Goal: Use online tool/utility: Use online tool/utility

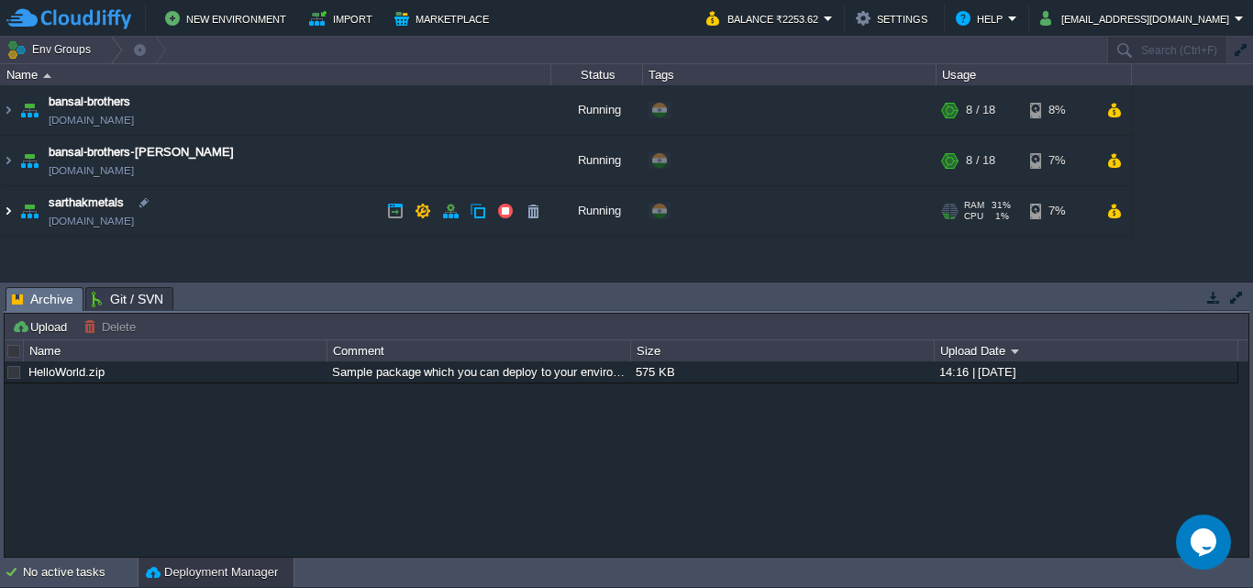
click at [11, 212] on img at bounding box center [8, 211] width 15 height 50
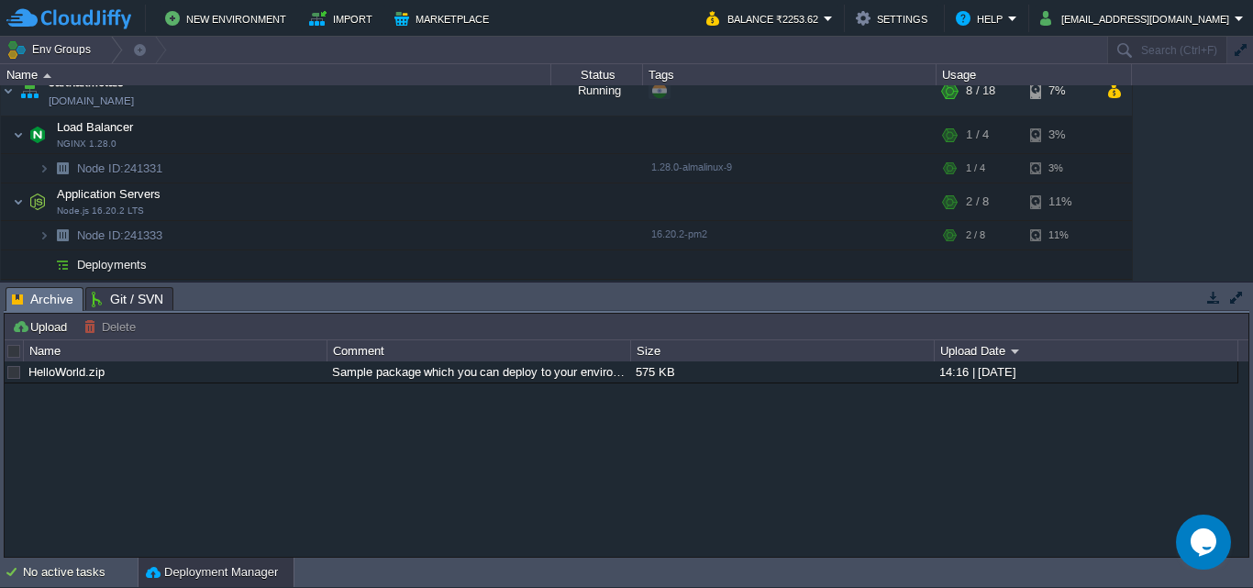
scroll to position [122, 0]
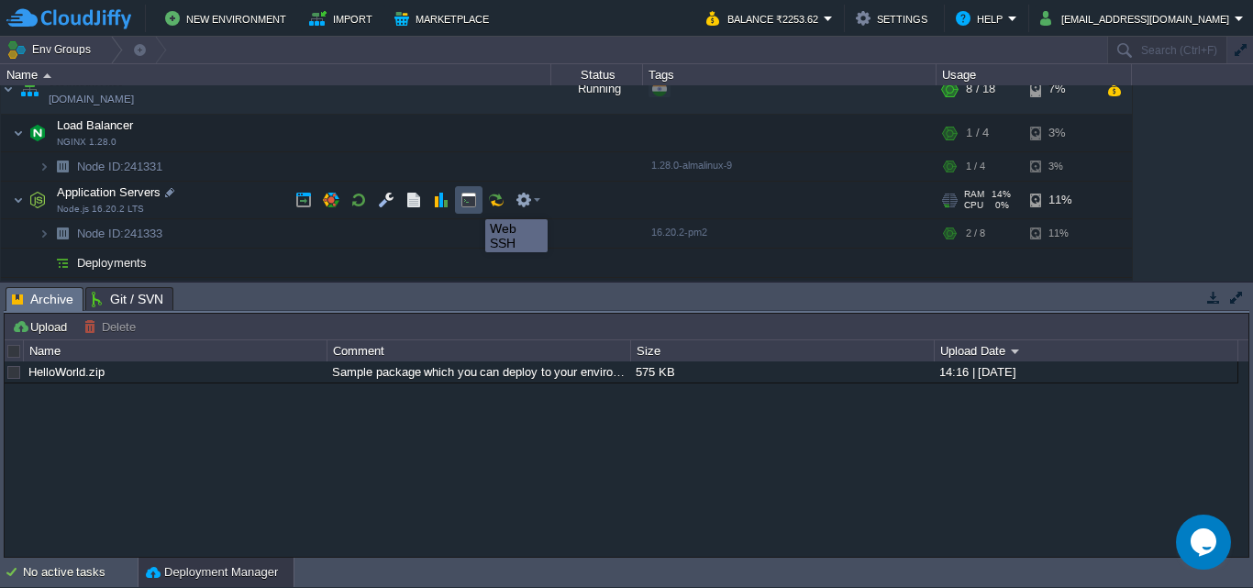
click at [471, 203] on button "button" at bounding box center [468, 200] width 17 height 17
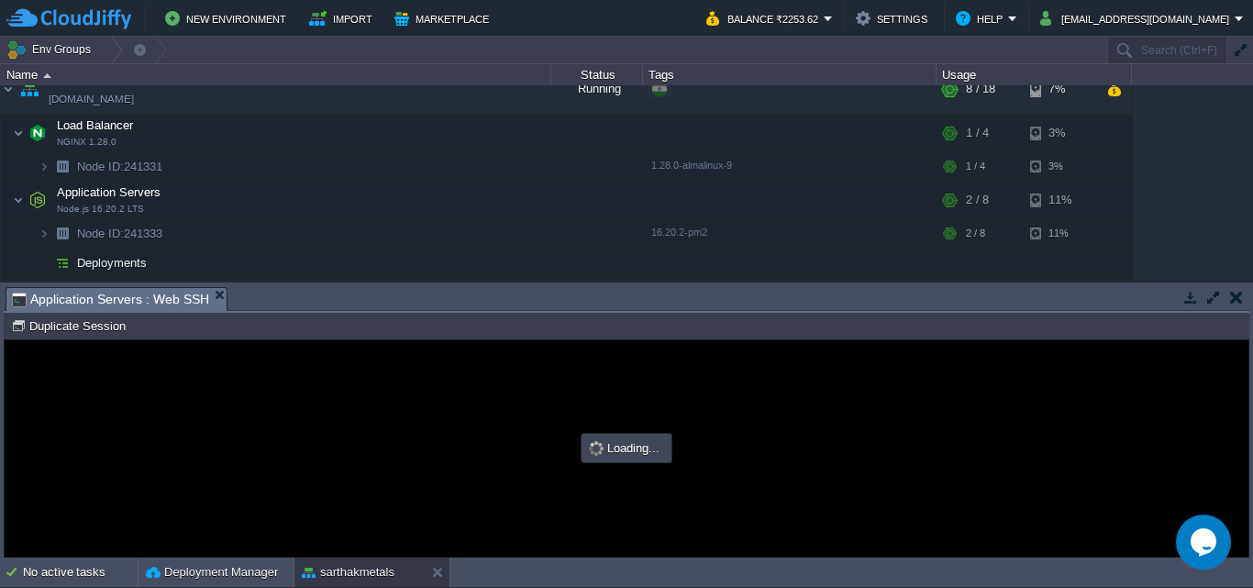
scroll to position [0, 0]
type input "#000000"
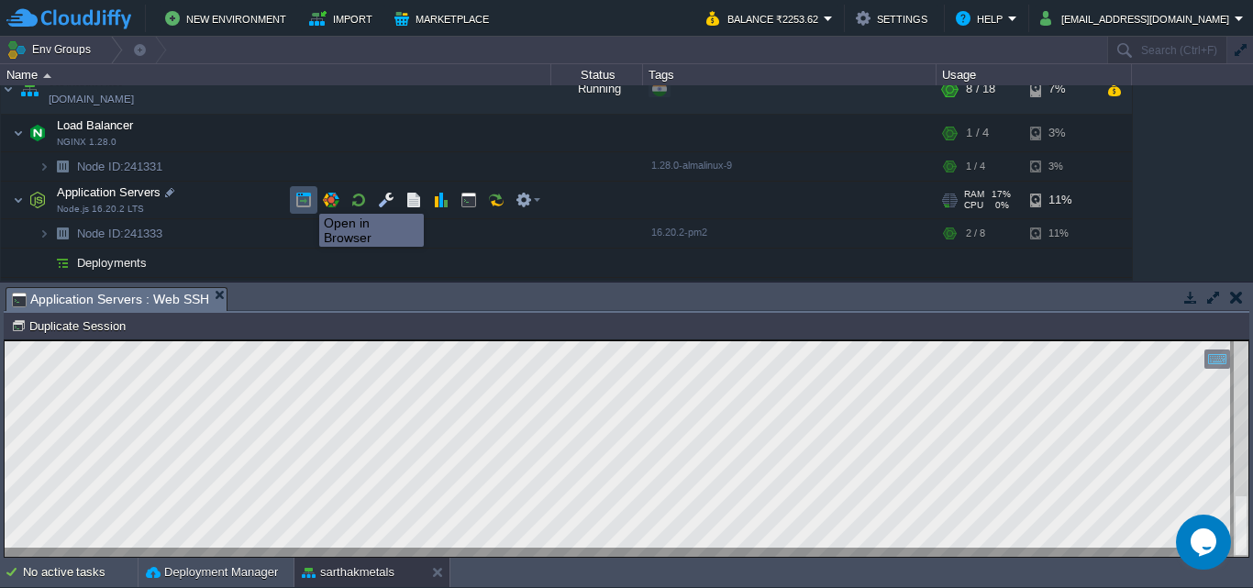
click at [305, 197] on button "button" at bounding box center [303, 200] width 17 height 17
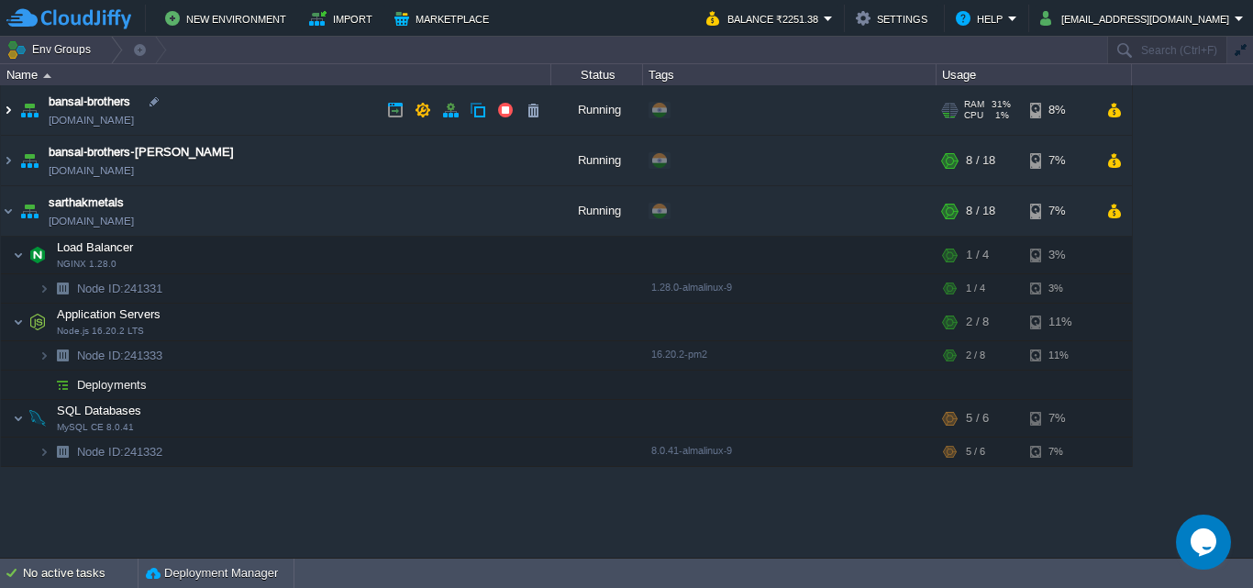
click at [11, 106] on img at bounding box center [8, 110] width 15 height 50
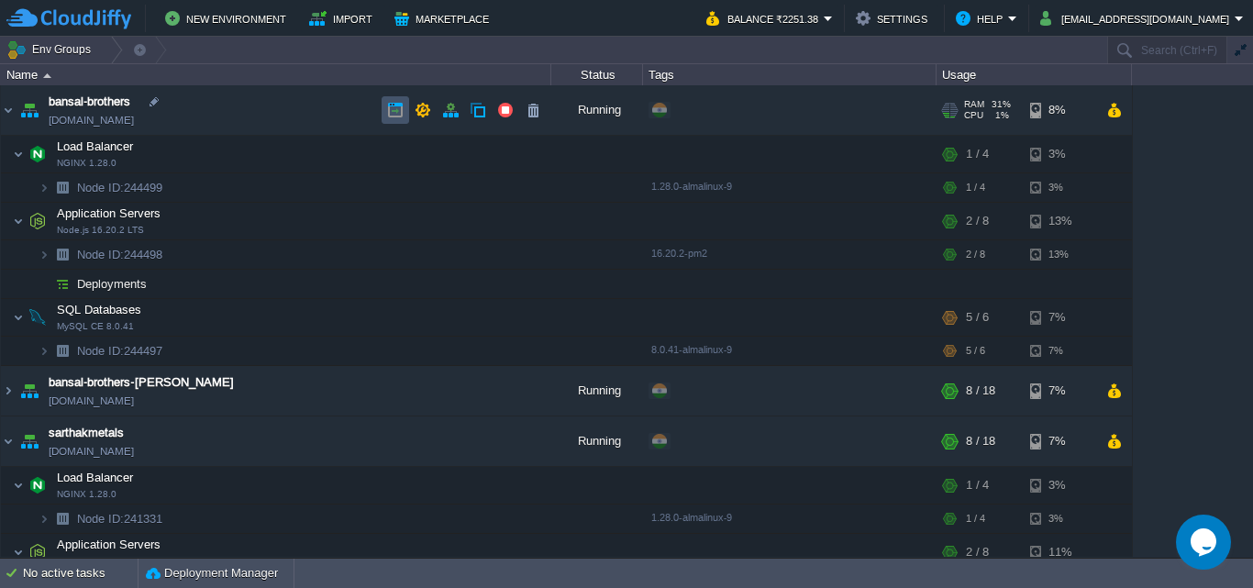
click at [390, 112] on button "button" at bounding box center [395, 110] width 17 height 17
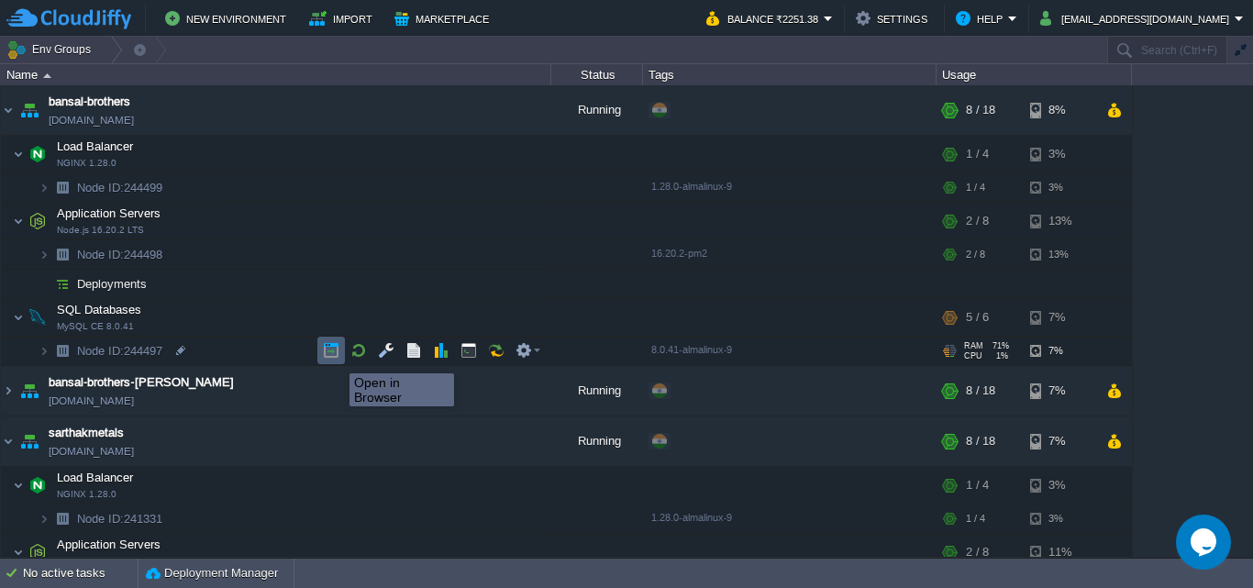
click at [336, 357] on button "button" at bounding box center [331, 350] width 17 height 17
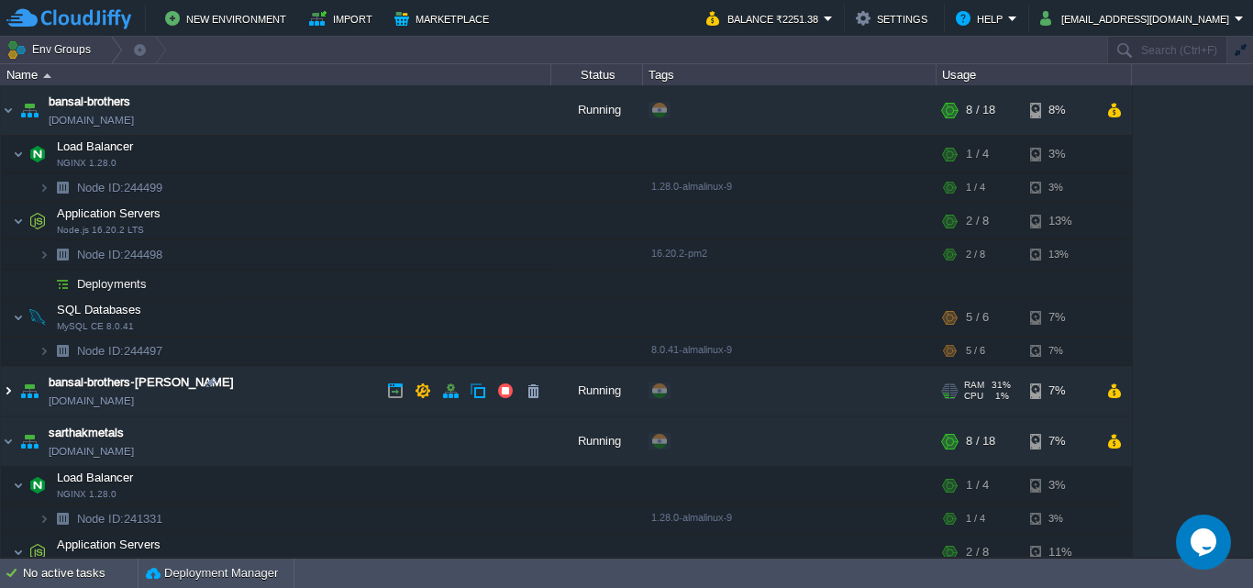
click at [7, 392] on img at bounding box center [8, 391] width 15 height 50
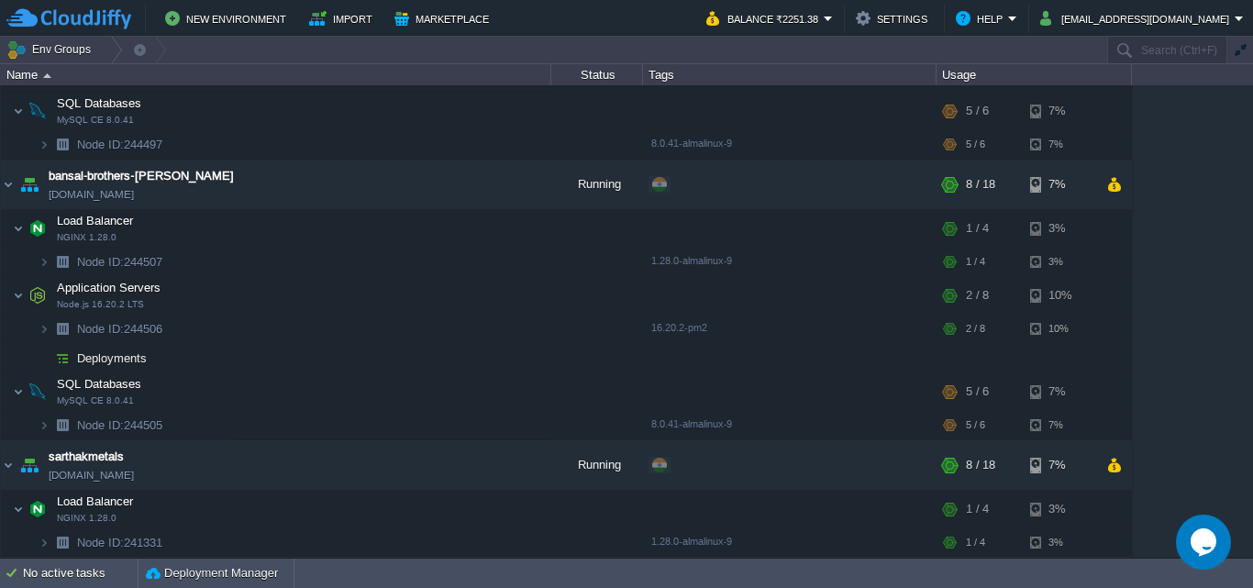
scroll to position [208, 0]
click at [327, 420] on button "button" at bounding box center [331, 422] width 17 height 17
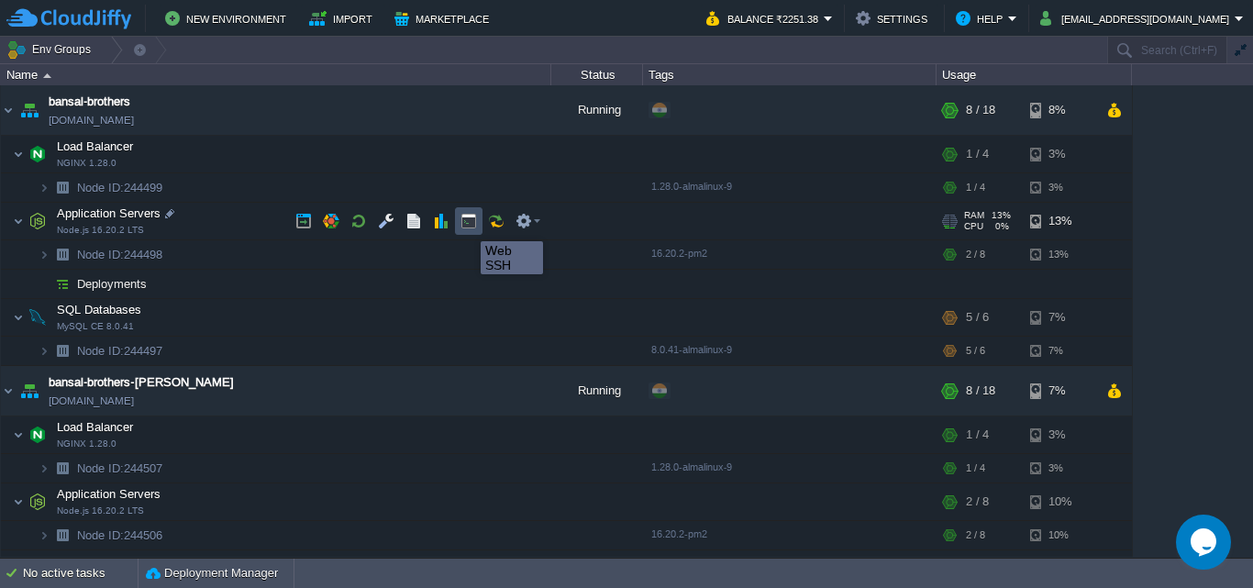
click at [467, 225] on button "button" at bounding box center [468, 221] width 17 height 17
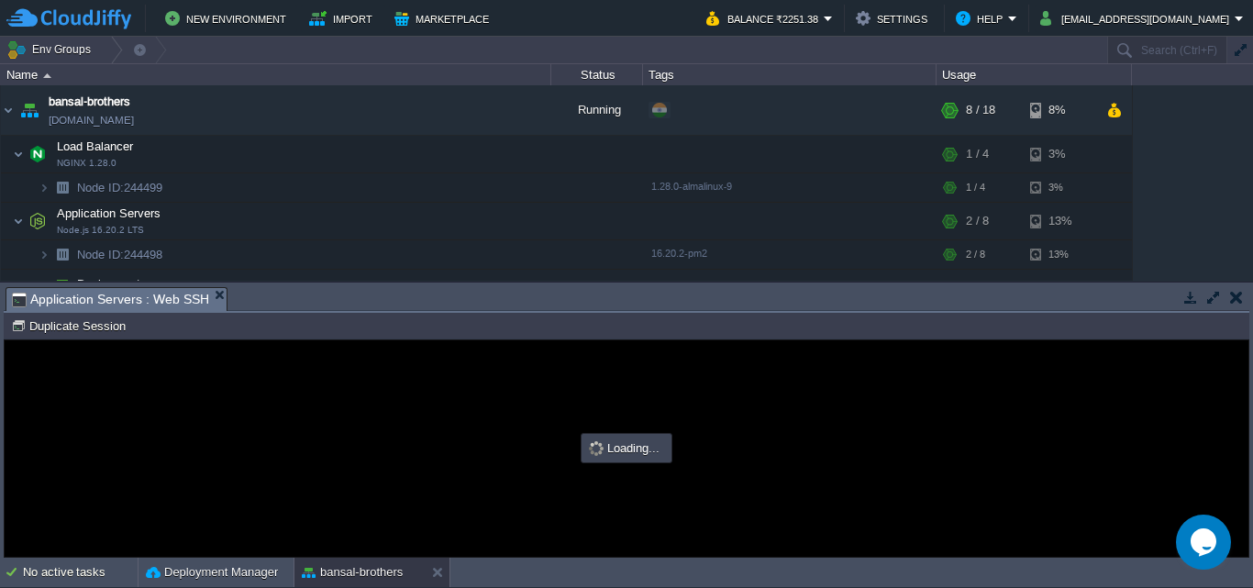
type input "#000000"
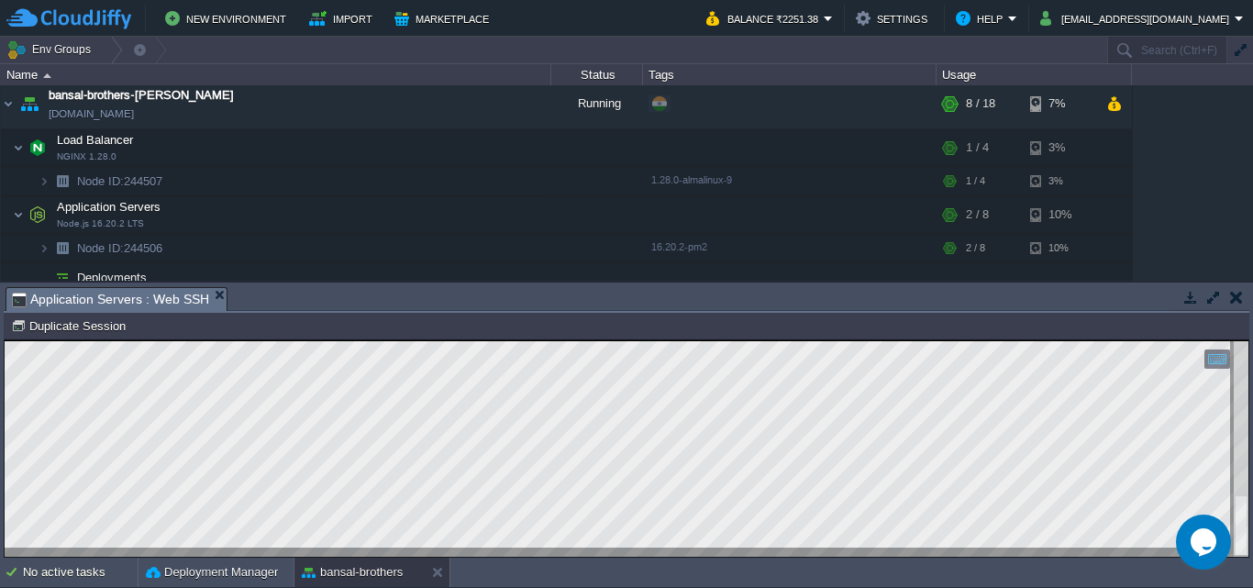
scroll to position [300, 0]
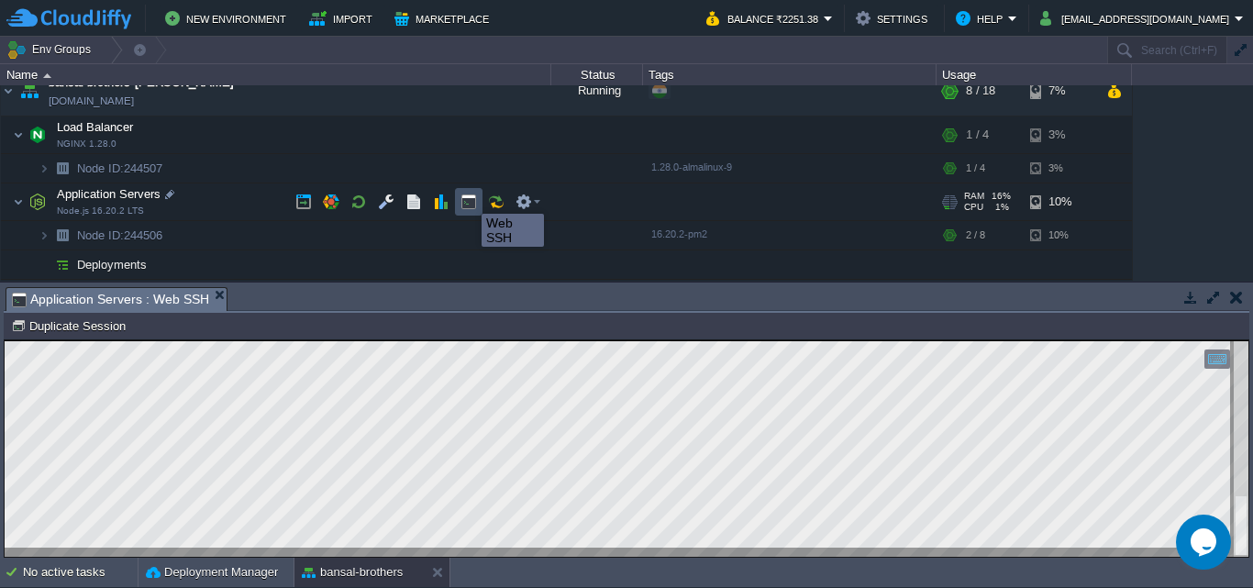
click at [468, 197] on button "button" at bounding box center [468, 201] width 17 height 17
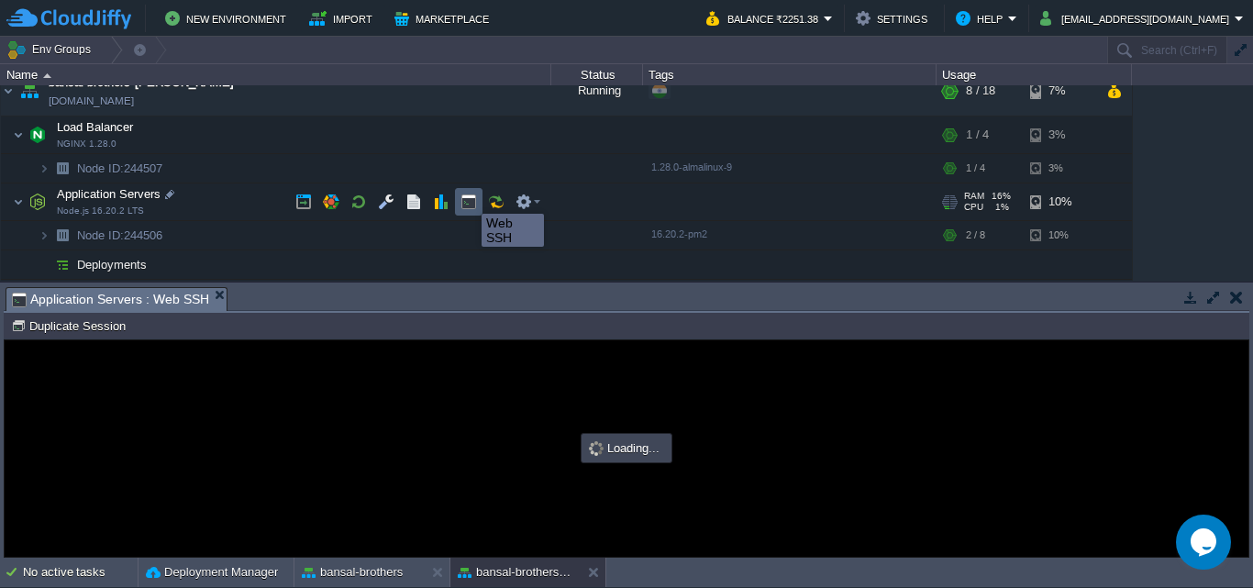
scroll to position [0, 0]
type input "#000000"
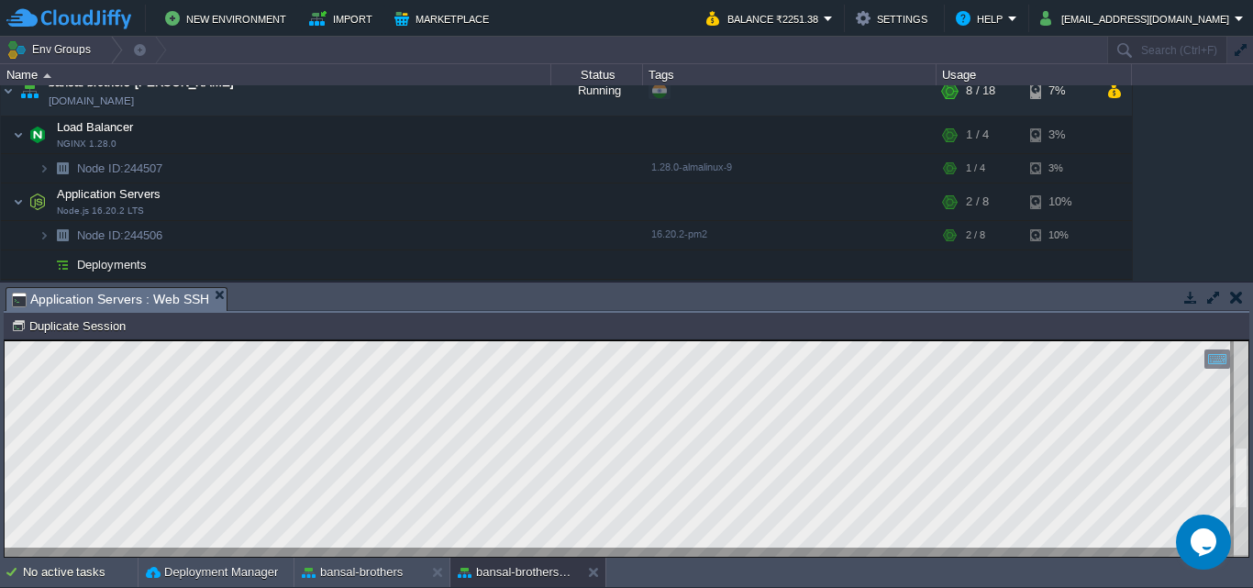
click at [1248, 340] on html "Copy: Ctrl + Shift + C Paste: Ctrl + V Settings: Ctrl + Shift + Alt 0" at bounding box center [626, 340] width 1243 height 0
click at [1246, 458] on div at bounding box center [1240, 448] width 15 height 215
click at [376, 563] on button "bansal-brothers" at bounding box center [352, 572] width 101 height 18
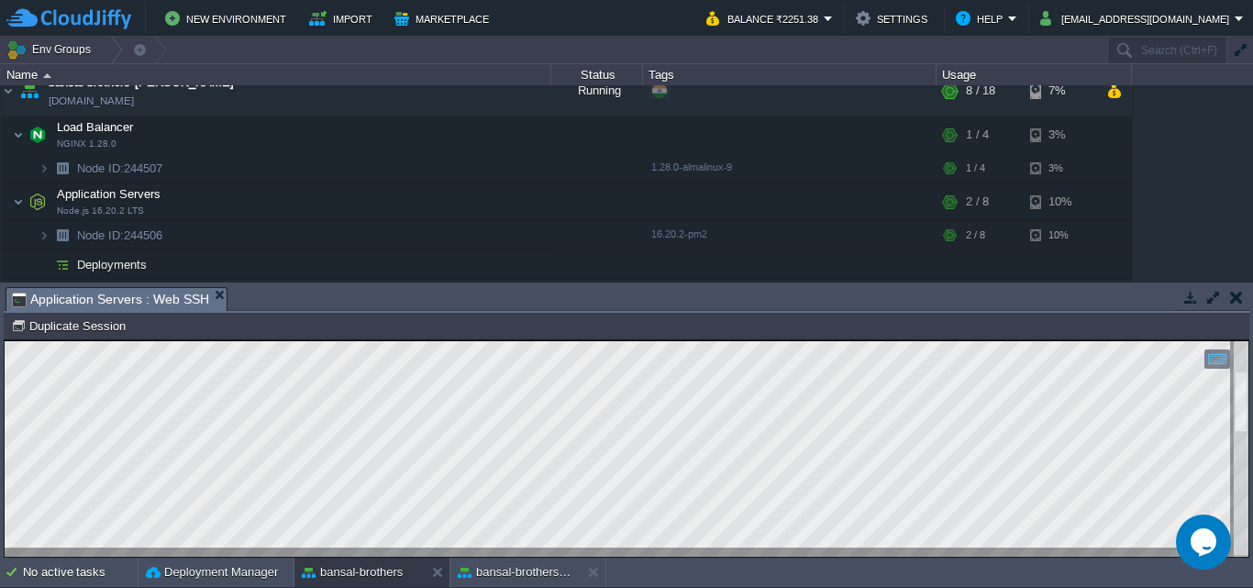
click at [1248, 340] on html "Copy: Ctrl + Shift + C Paste: Ctrl + V Settings: Ctrl + Shift + Alt 0" at bounding box center [626, 340] width 1243 height 0
